Goal: Check status: Check status

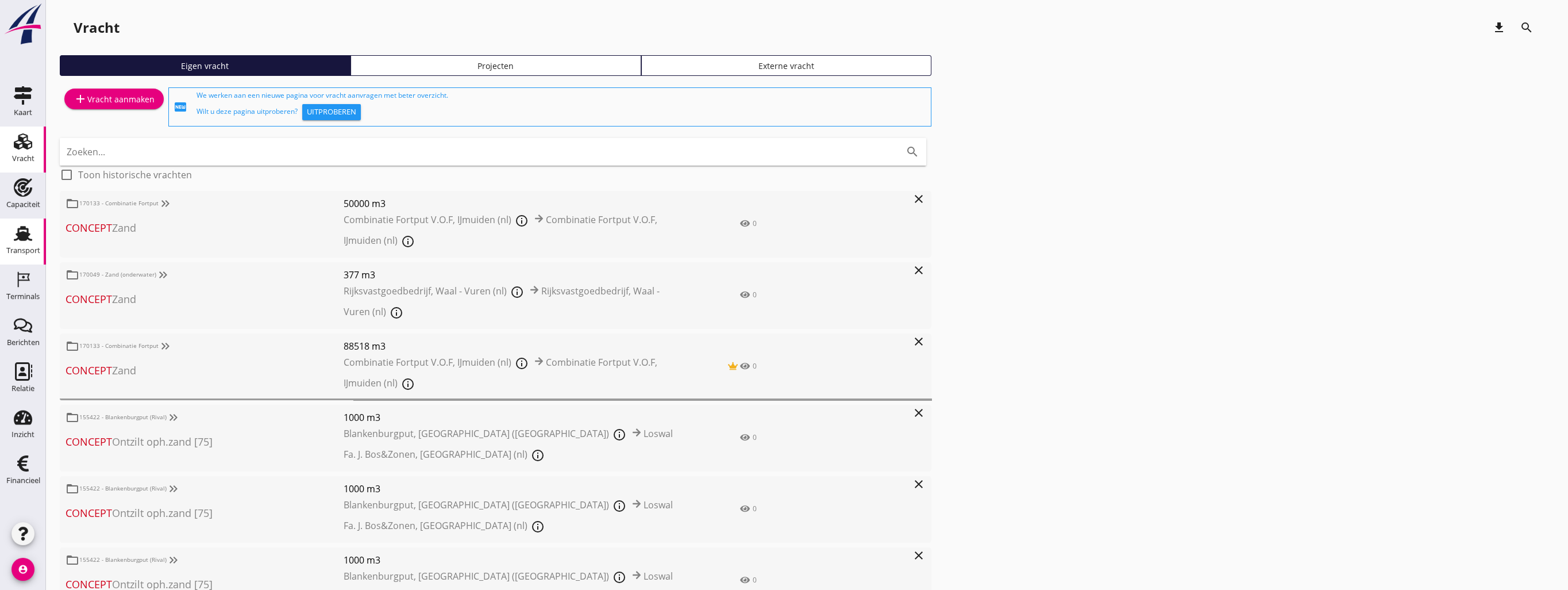
click at [23, 242] on icon "Transport" at bounding box center [23, 233] width 19 height 19
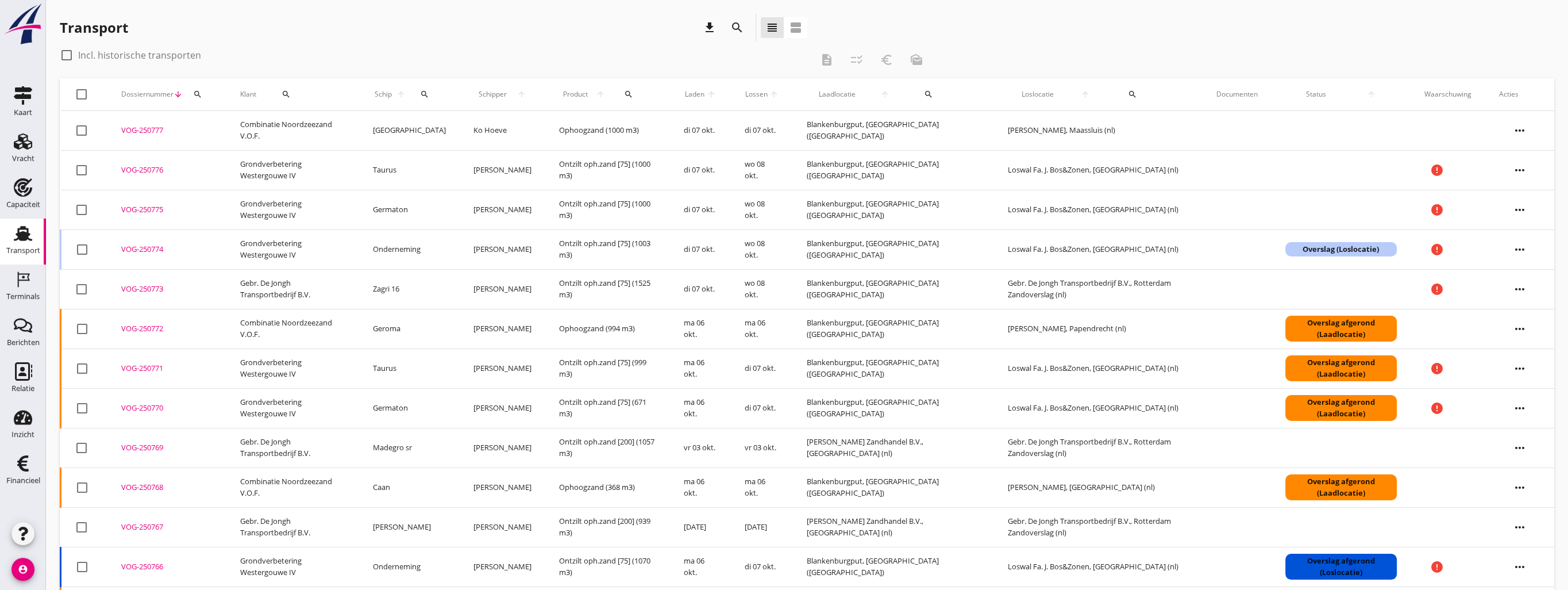
click at [422, 94] on icon "search" at bounding box center [424, 94] width 9 height 9
click at [433, 126] on input "Zoek op (scheeps)naam" at bounding box center [477, 127] width 119 height 19
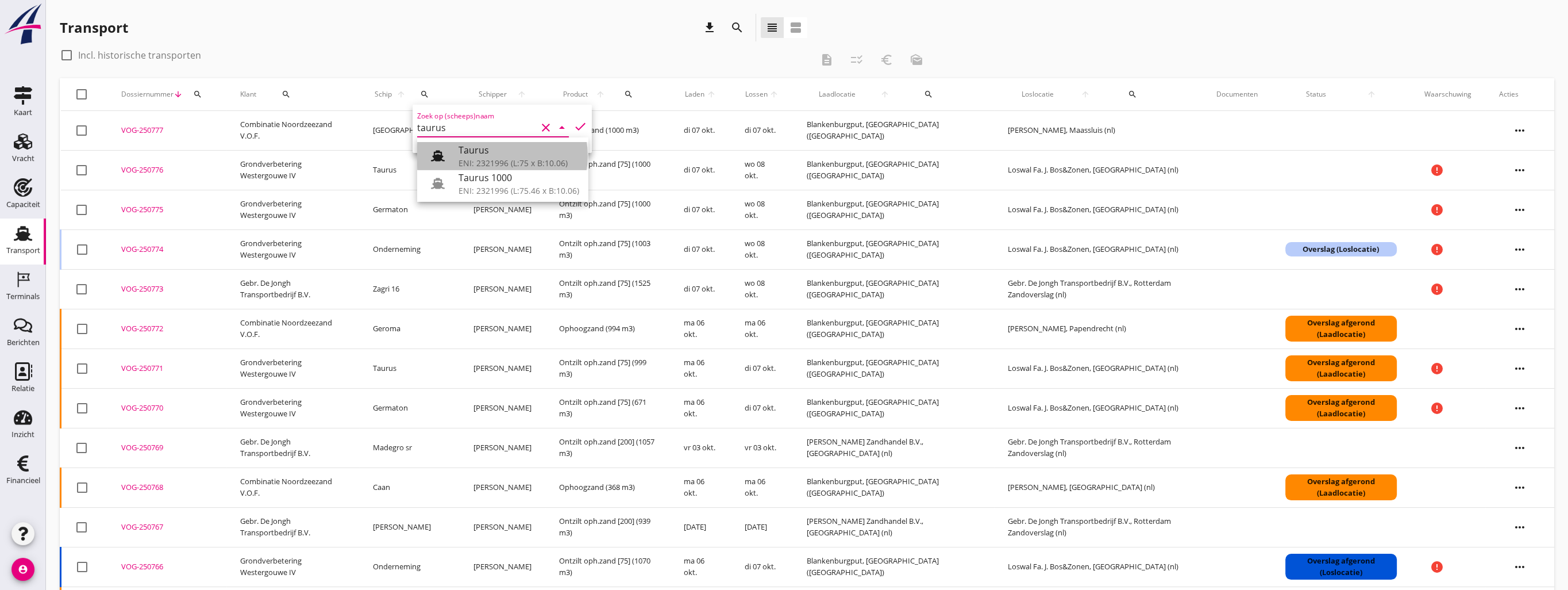
click at [476, 164] on div "ENI: 2321996 (L:75 x B:10.06)" at bounding box center [518, 163] width 121 height 12
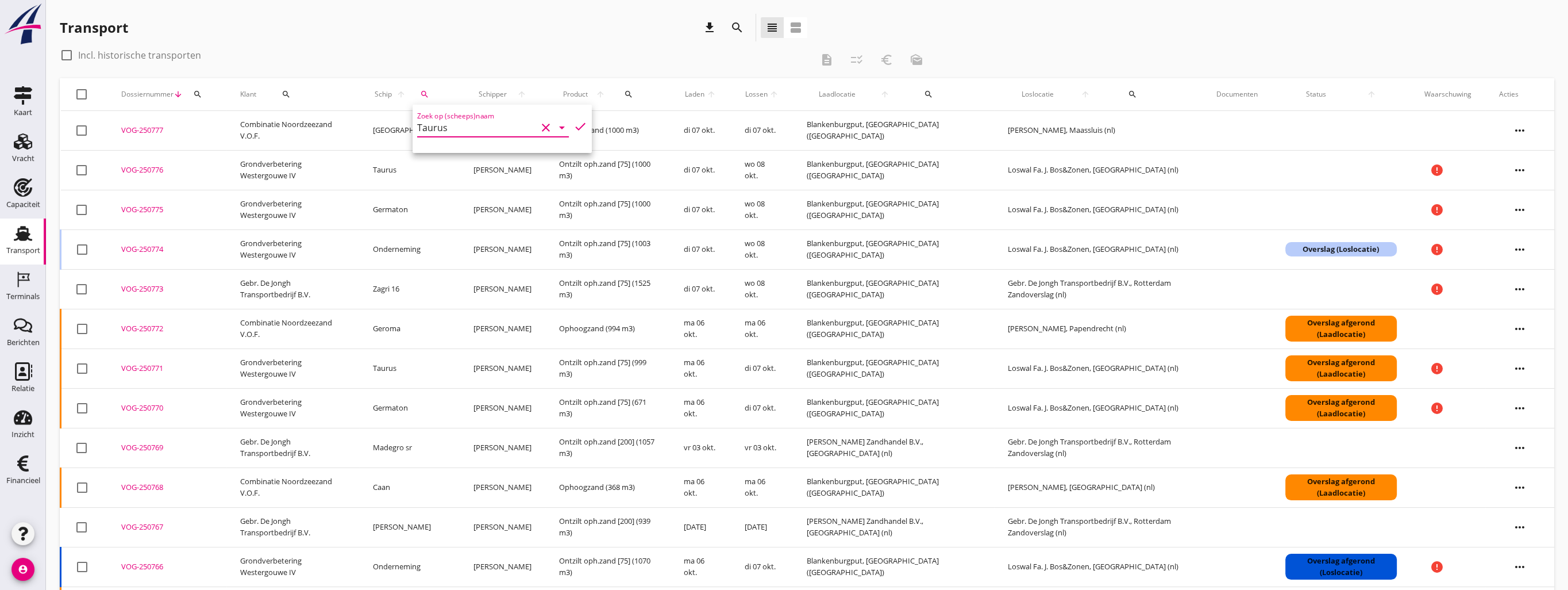
click at [573, 130] on icon "check" at bounding box center [580, 126] width 14 height 14
type input "Taurus"
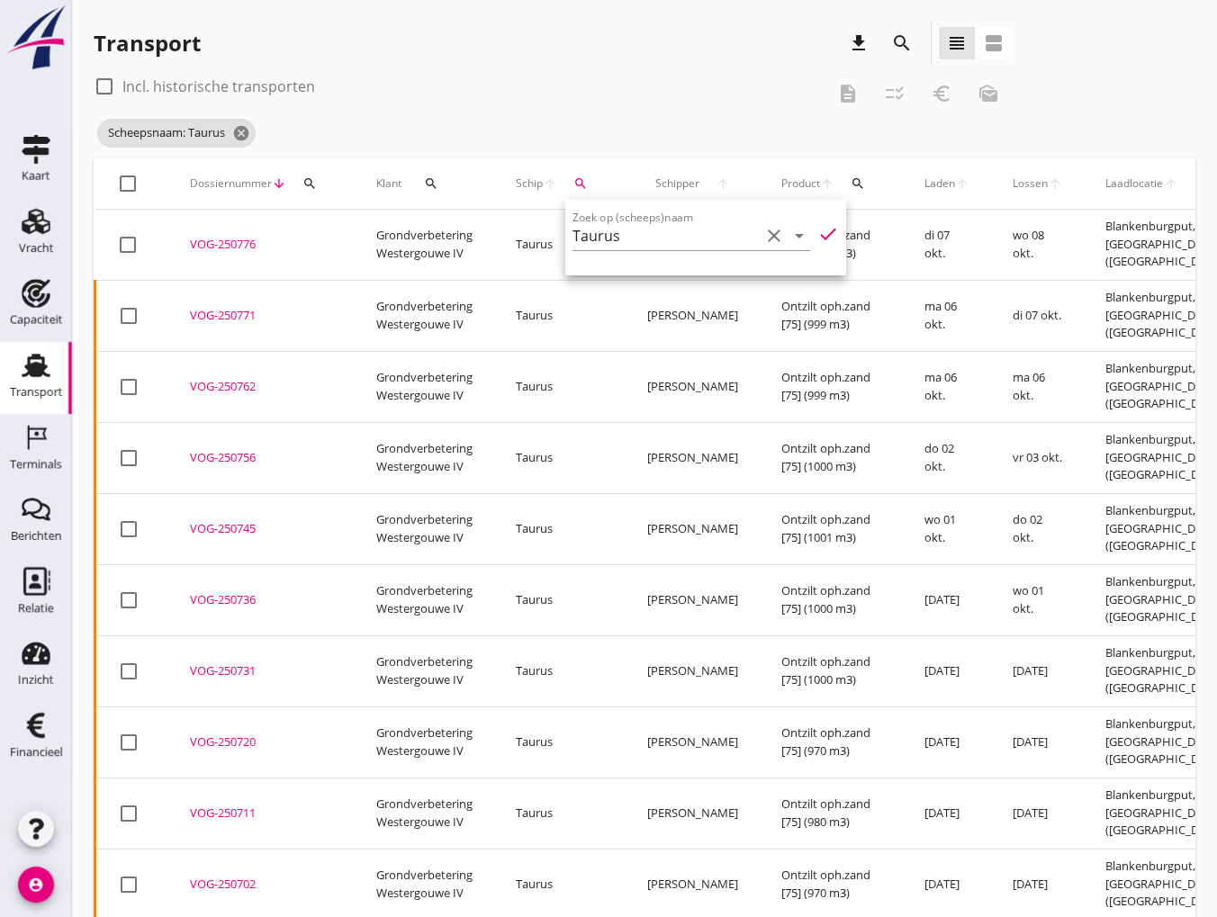
click at [817, 233] on icon "check" at bounding box center [828, 234] width 22 height 22
click at [763, 240] on icon "clear" at bounding box center [774, 236] width 22 height 22
click at [817, 234] on icon "check" at bounding box center [828, 234] width 22 height 22
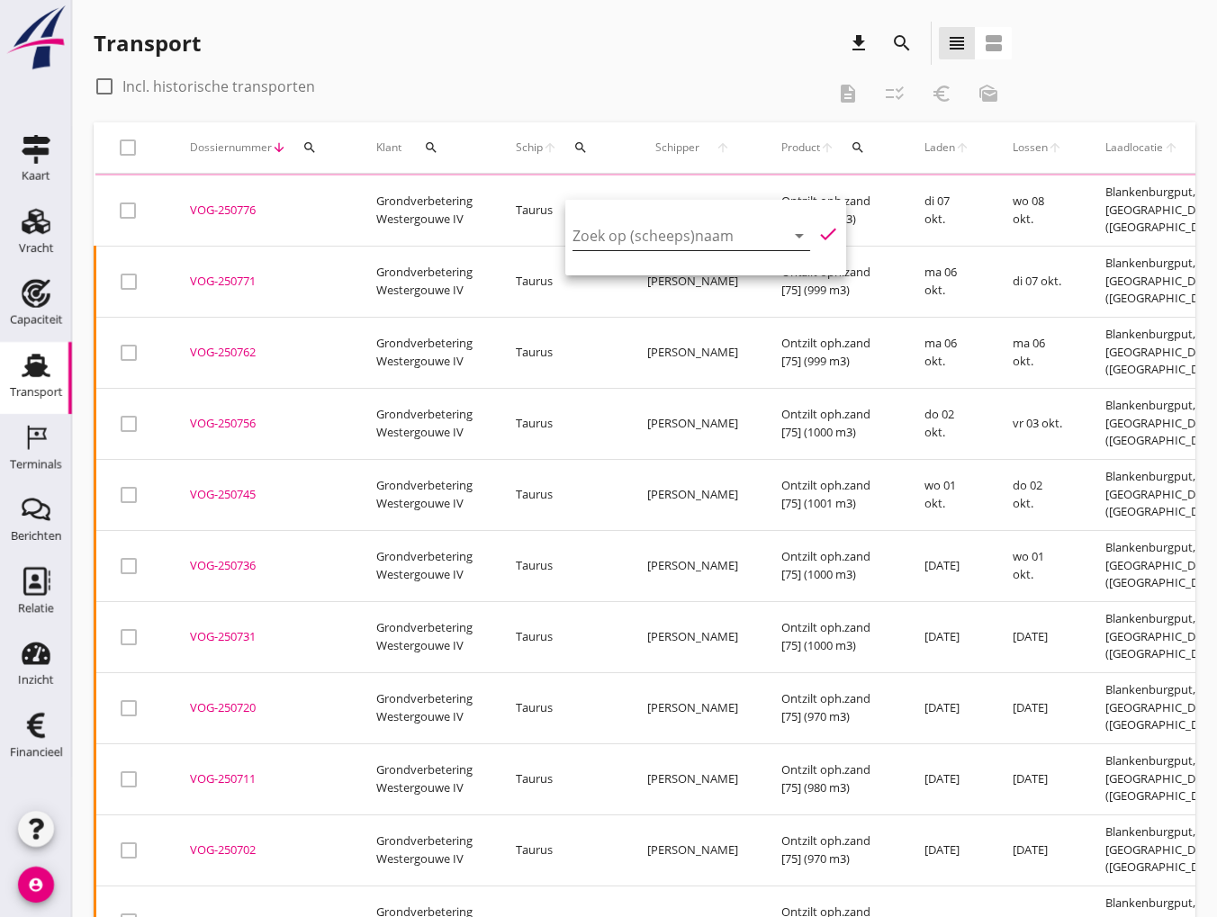
click at [436, 155] on button "search" at bounding box center [431, 147] width 45 height 32
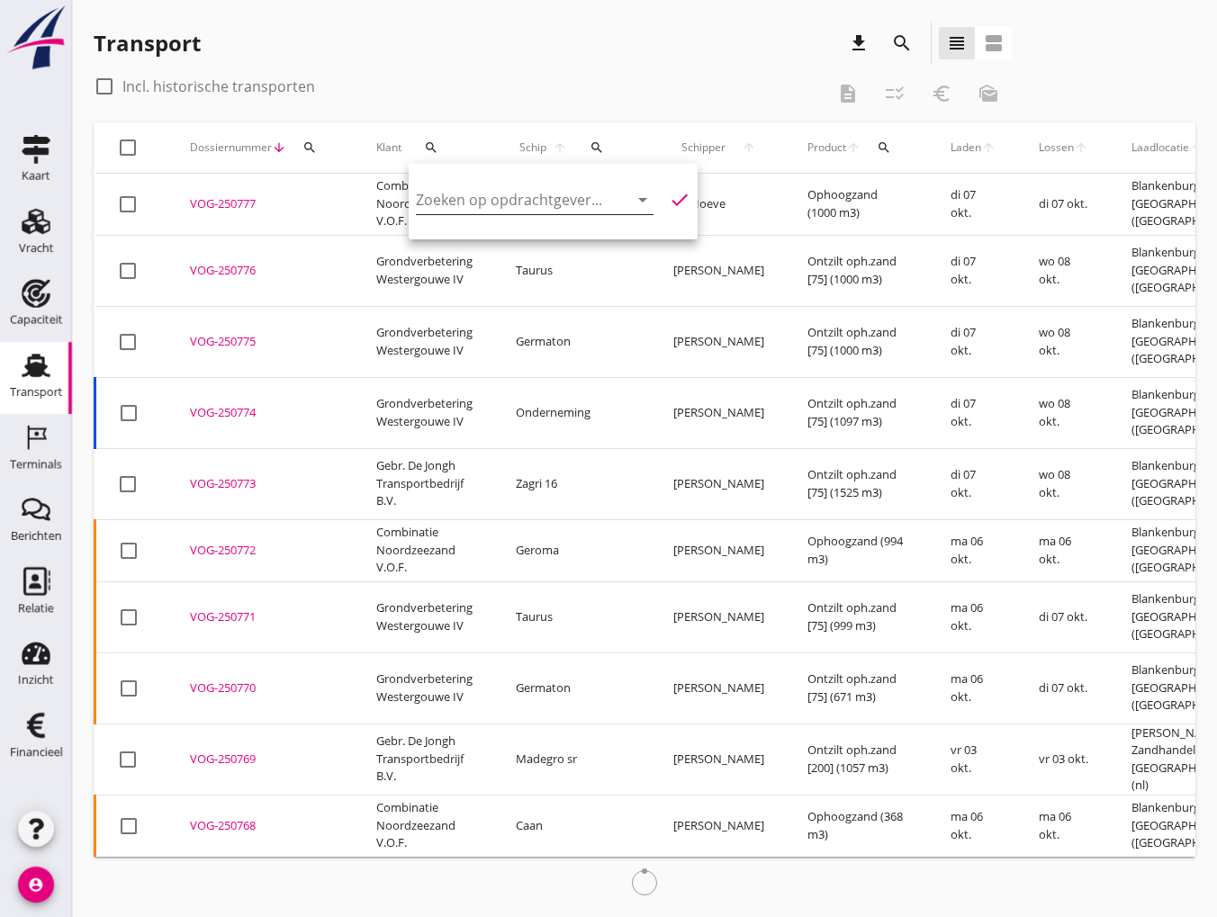
click at [439, 203] on input "Zoeken op opdrachtgever..." at bounding box center [509, 199] width 187 height 29
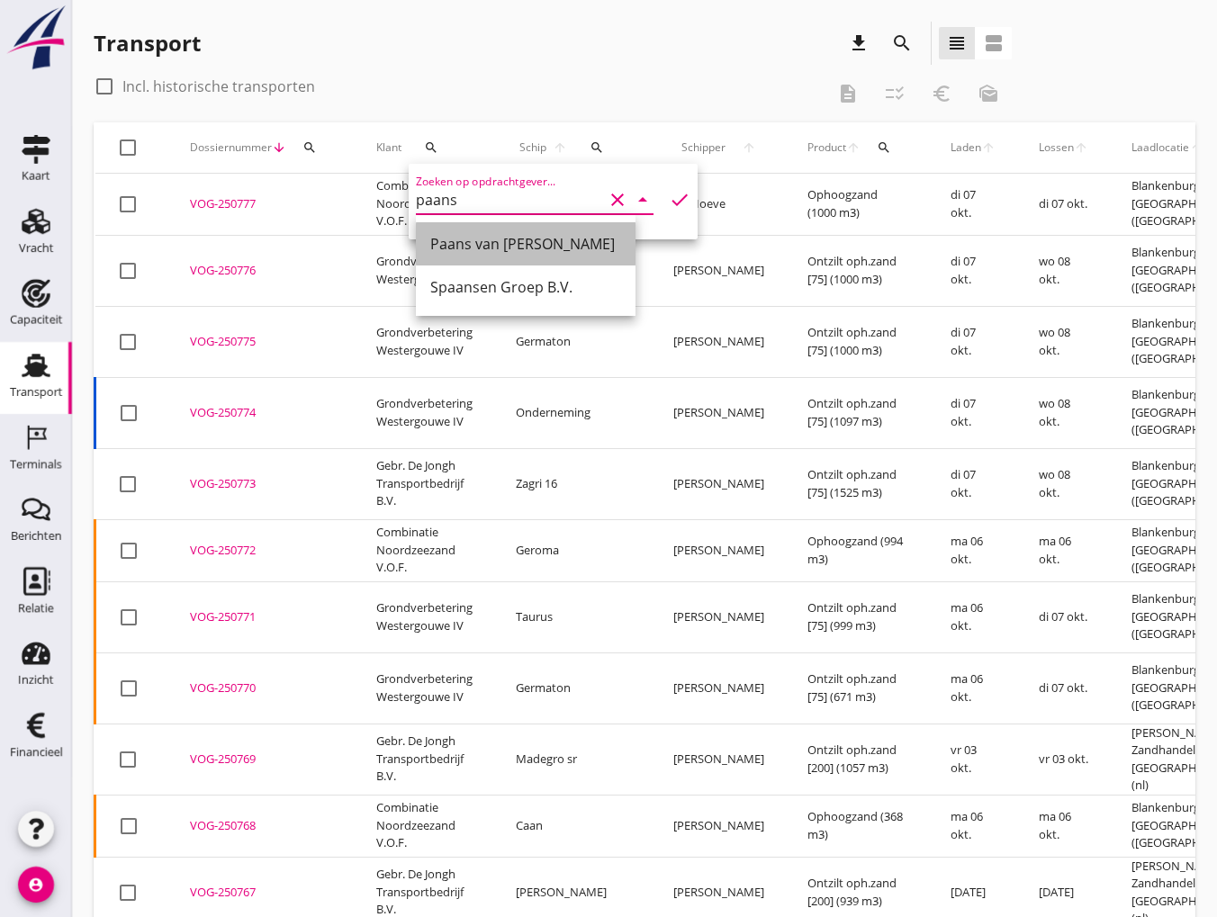
click at [436, 234] on div "Paans van [PERSON_NAME]" at bounding box center [525, 244] width 191 height 22
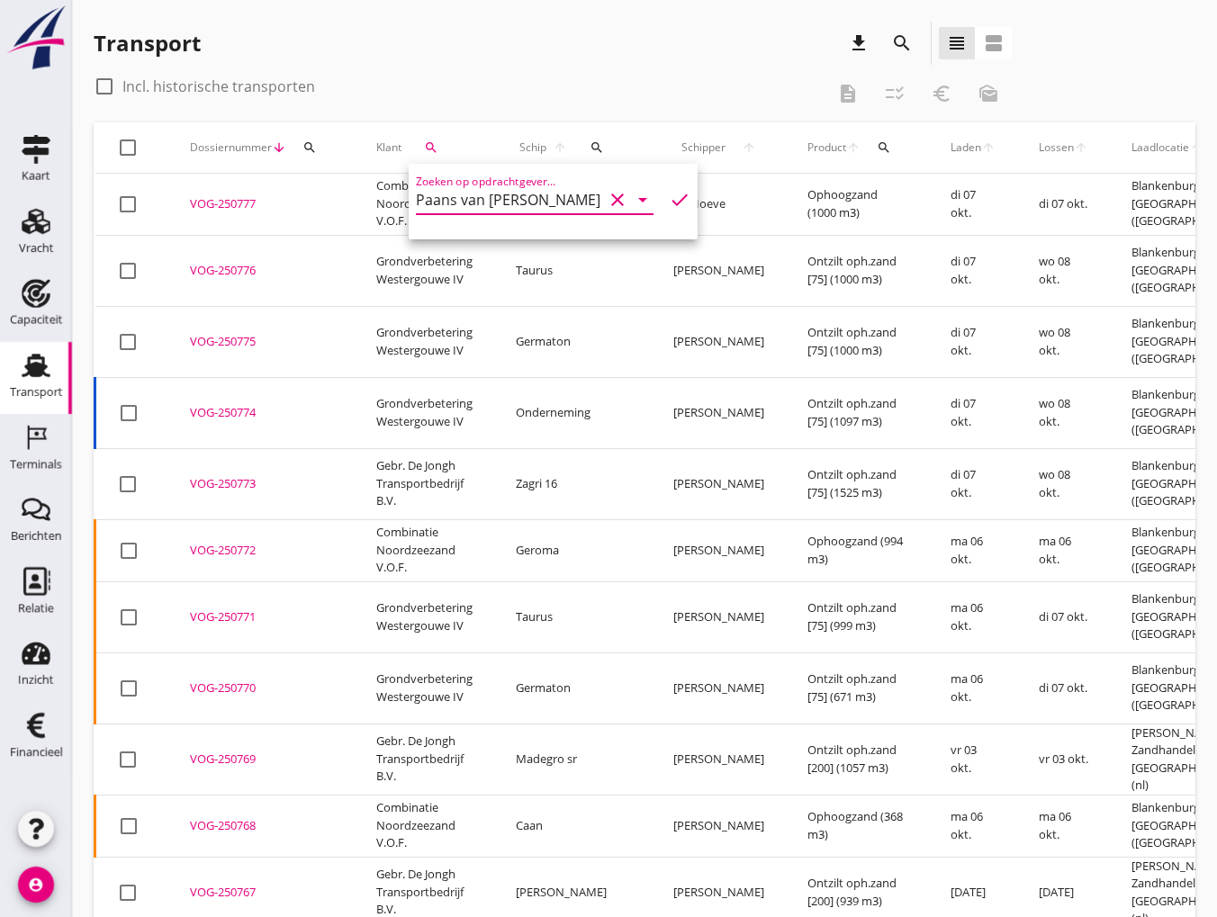
type input "Paans van [PERSON_NAME]"
click at [669, 205] on icon "check" at bounding box center [680, 200] width 22 height 22
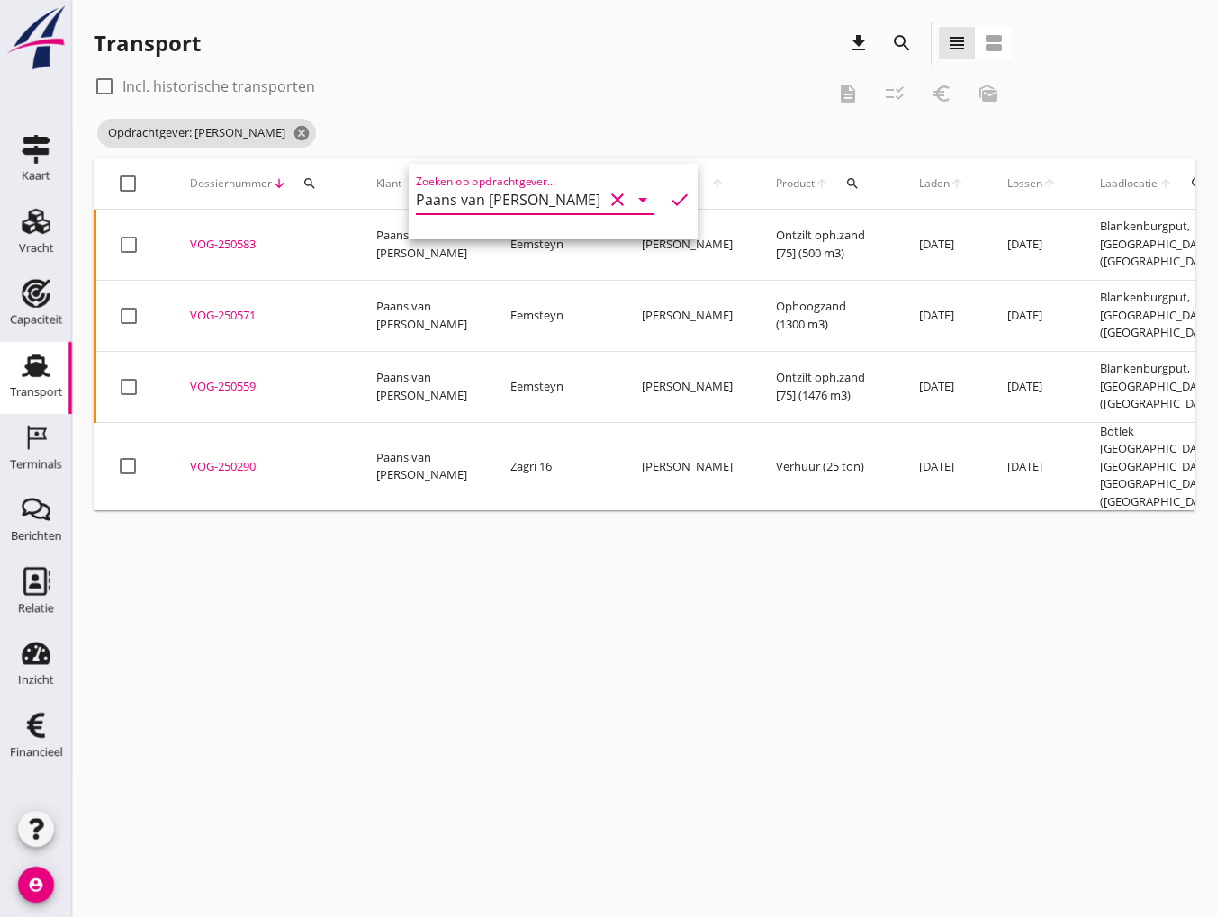
click at [108, 82] on div at bounding box center [104, 86] width 31 height 31
checkbox input "true"
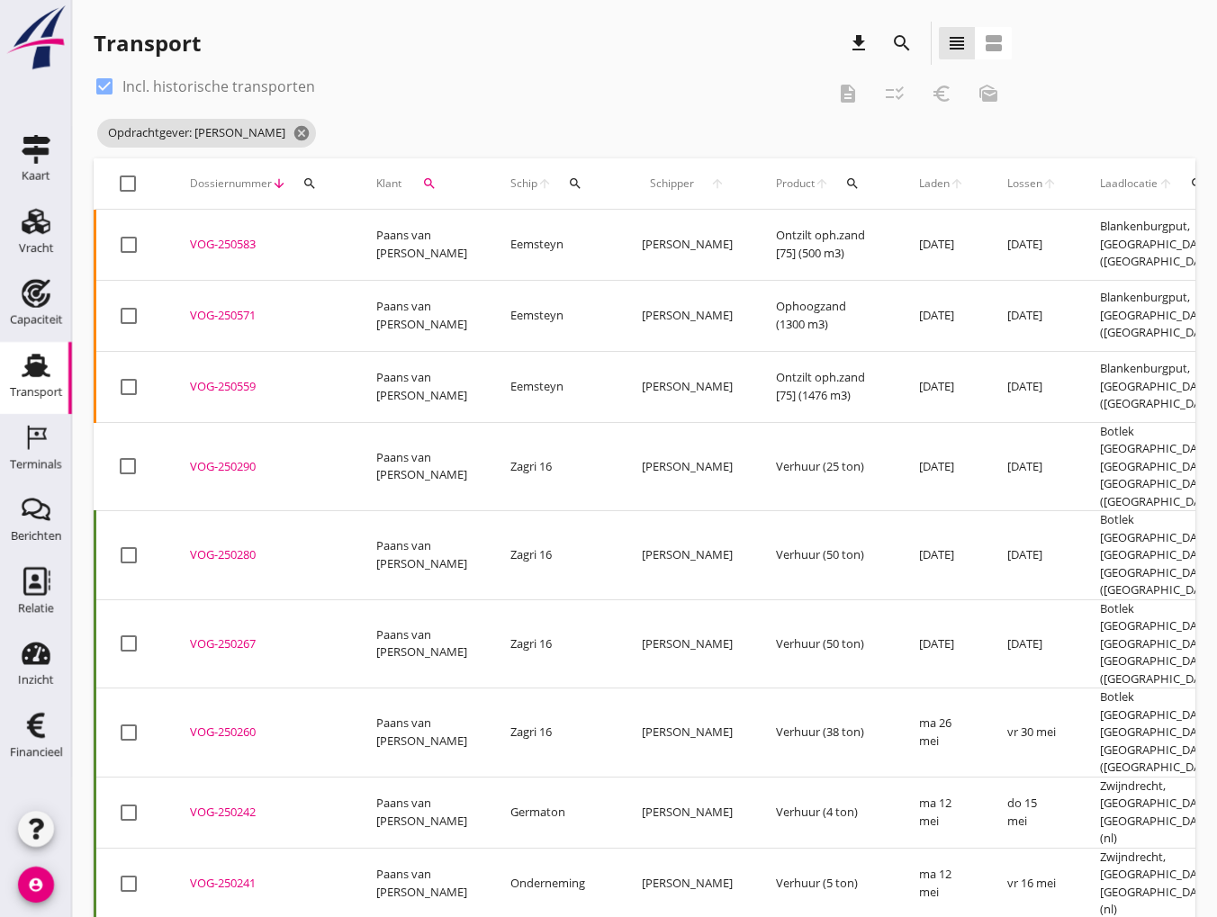
click at [224, 546] on div "VOG-250280" at bounding box center [261, 555] width 143 height 18
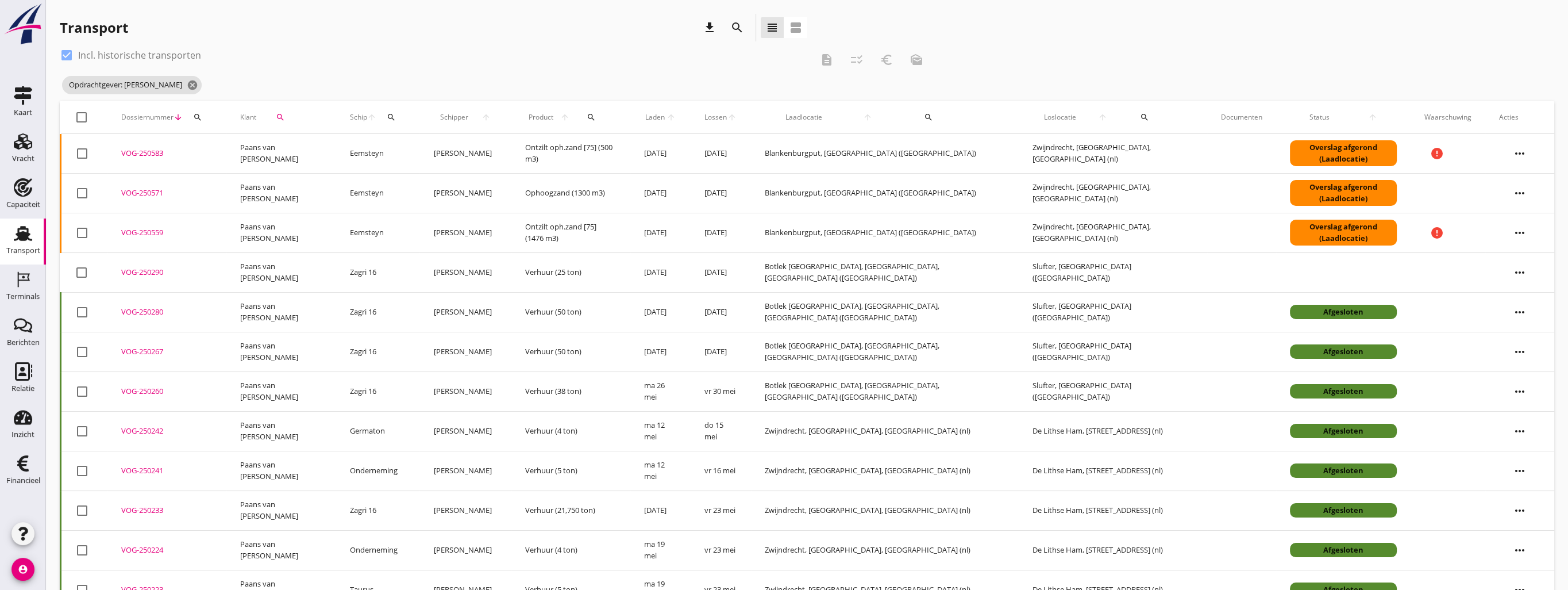
click at [155, 193] on div "VOG-250571" at bounding box center [167, 193] width 91 height 11
